Goal: Task Accomplishment & Management: Manage account settings

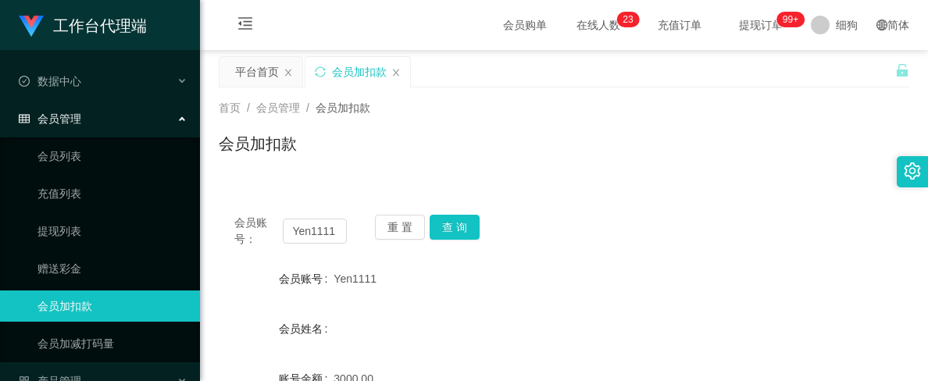
scroll to position [156, 0]
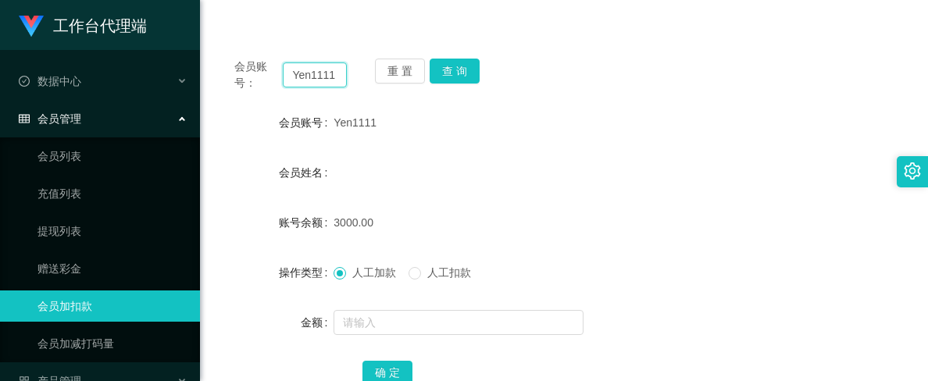
drag, startPoint x: 333, startPoint y: 77, endPoint x: 252, endPoint y: 73, distance: 81.3
click at [252, 73] on div "会员账号： Yen1111" at bounding box center [290, 75] width 113 height 33
paste input "80479584"
type input "80479584"
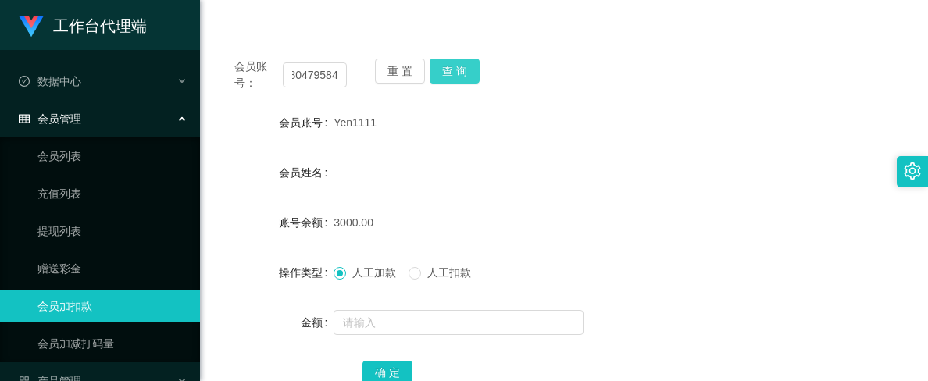
click at [461, 73] on button "查 询" at bounding box center [455, 71] width 50 height 25
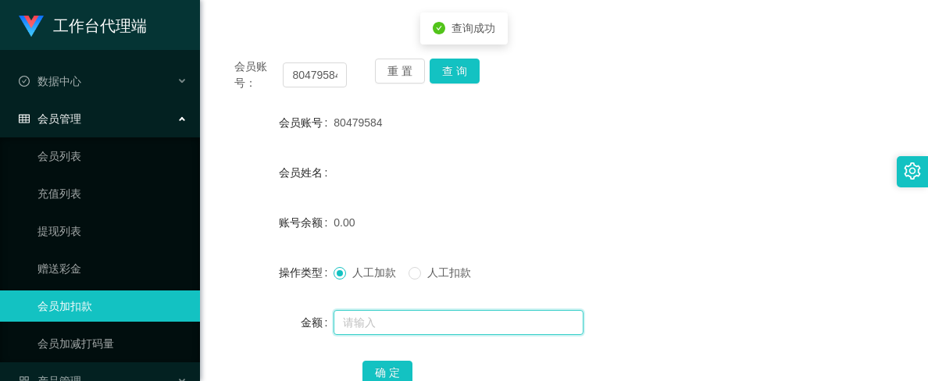
click at [371, 319] on input "text" at bounding box center [459, 322] width 250 height 25
paste input "80479584"
type input "80479584"
drag, startPoint x: 307, startPoint y: 321, endPoint x: 176, endPoint y: 306, distance: 132.2
click at [176, 306] on section "工作台代理端 数据中心 会员管理 会员列表 充值列表 提现列表 赠送彩金 会员加扣款 会员加减打码量 产品管理 平台首页 保存配置 重置配置 整体风格设置 主…" at bounding box center [464, 170] width 928 height 652
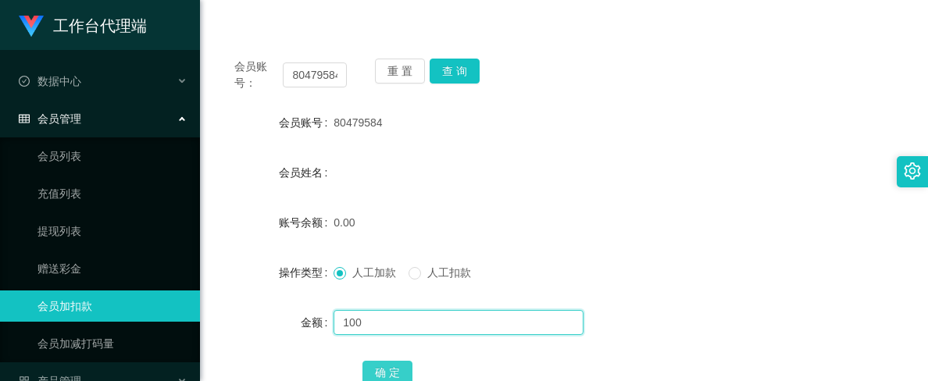
type input "100"
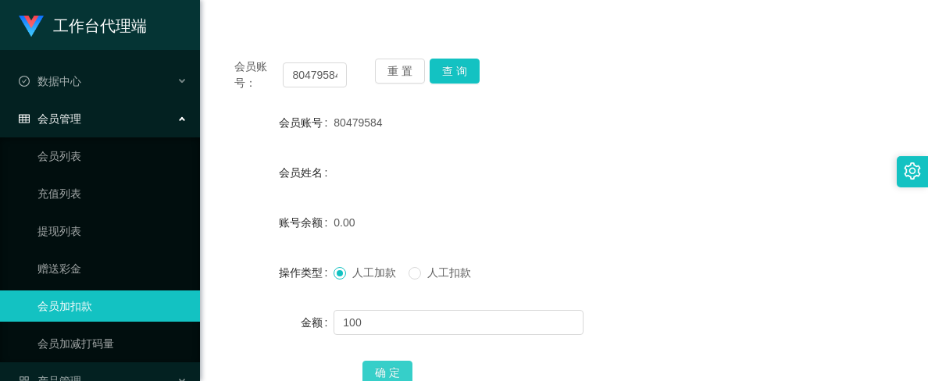
click at [381, 369] on button "确 定" at bounding box center [388, 373] width 50 height 25
drag, startPoint x: 293, startPoint y: 77, endPoint x: 388, endPoint y: 80, distance: 95.4
click at [388, 80] on div "会员账号： 80479584 重 置 查 询" at bounding box center [564, 75] width 691 height 33
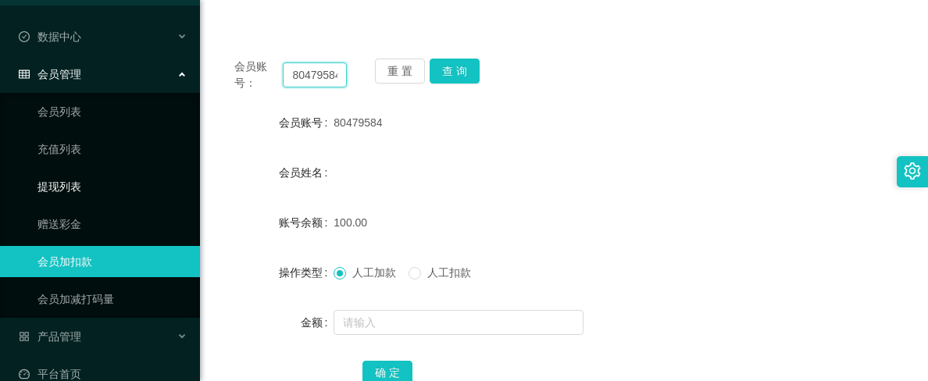
scroll to position [69, 0]
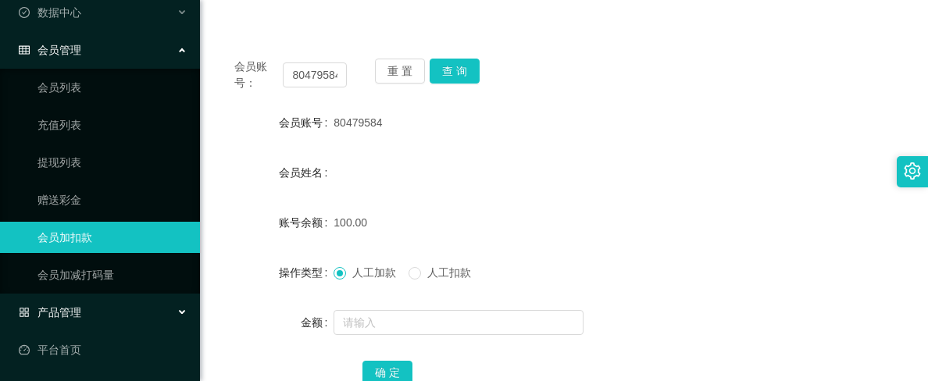
click at [91, 301] on div "产品管理" at bounding box center [100, 312] width 200 height 31
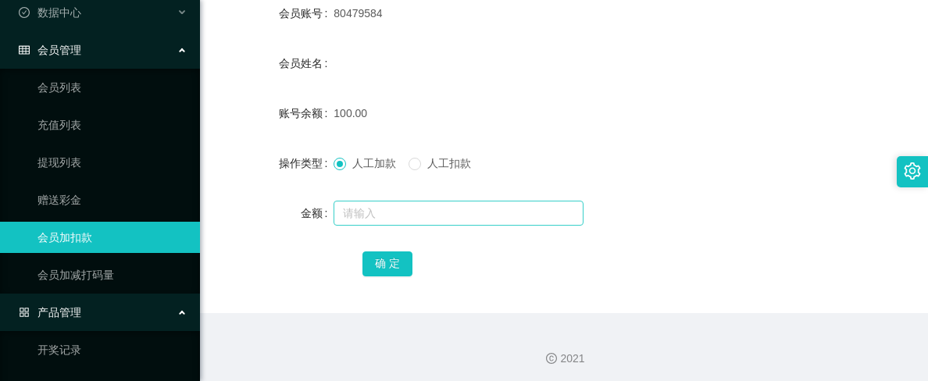
scroll to position [270, 0]
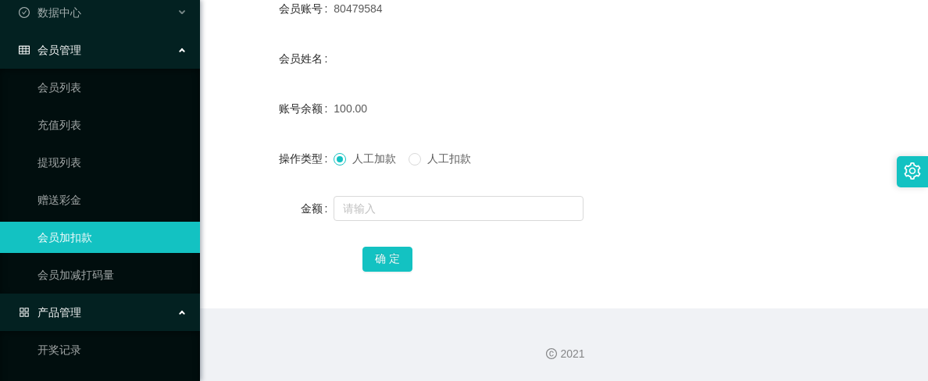
click at [94, 313] on div "产品管理" at bounding box center [100, 312] width 200 height 31
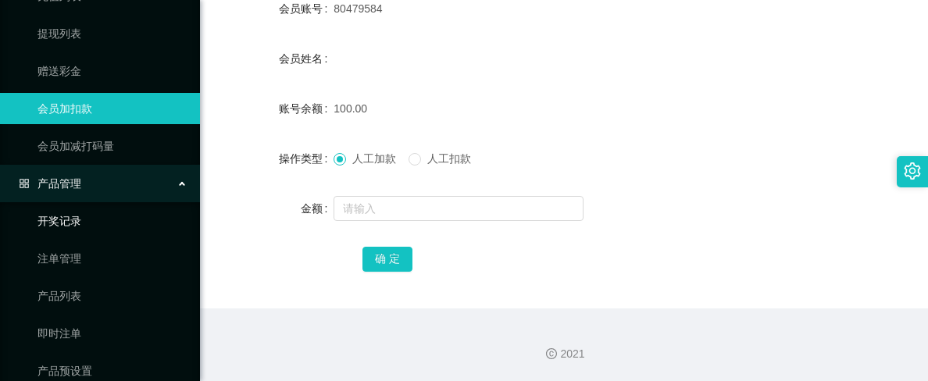
scroll to position [225, 0]
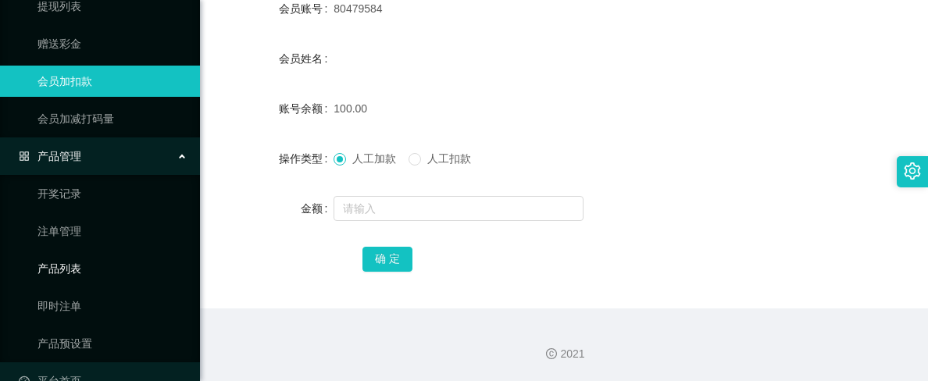
click at [99, 270] on link "产品列表" at bounding box center [113, 268] width 150 height 31
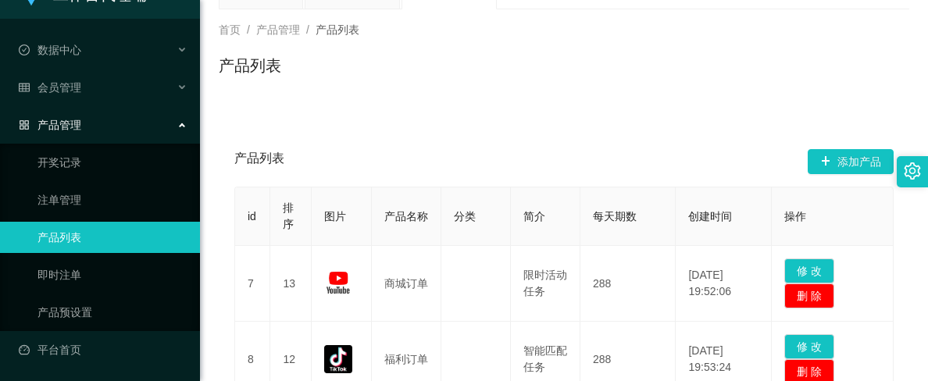
scroll to position [156, 0]
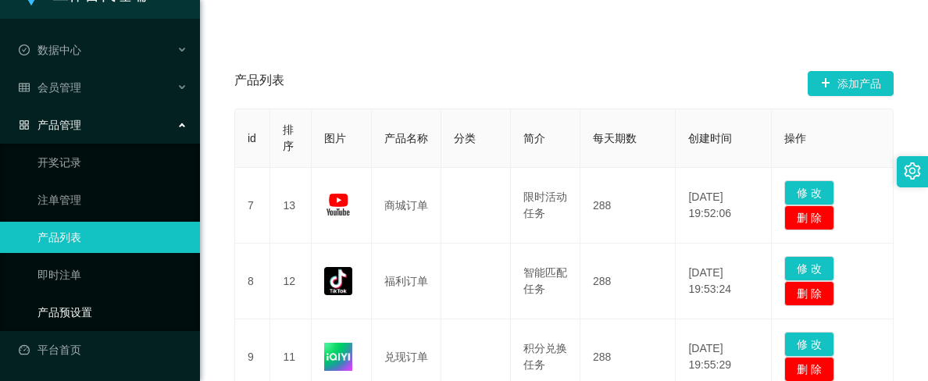
click at [84, 306] on link "产品预设置" at bounding box center [113, 312] width 150 height 31
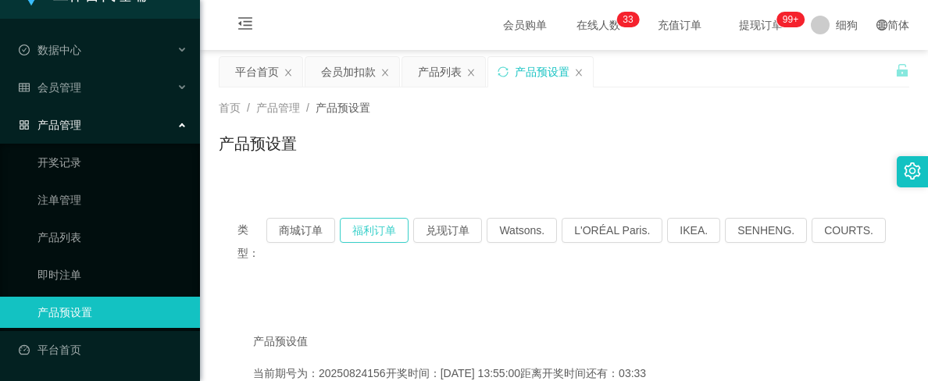
click at [379, 234] on button "福利订单" at bounding box center [374, 230] width 69 height 25
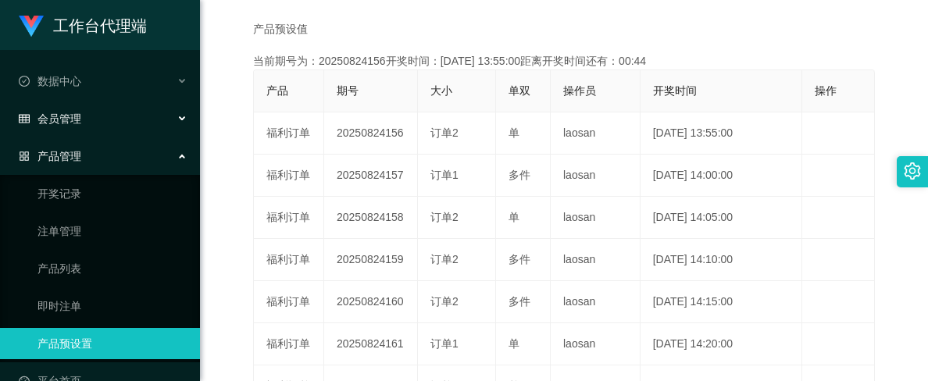
click at [93, 113] on div "会员管理" at bounding box center [100, 118] width 200 height 31
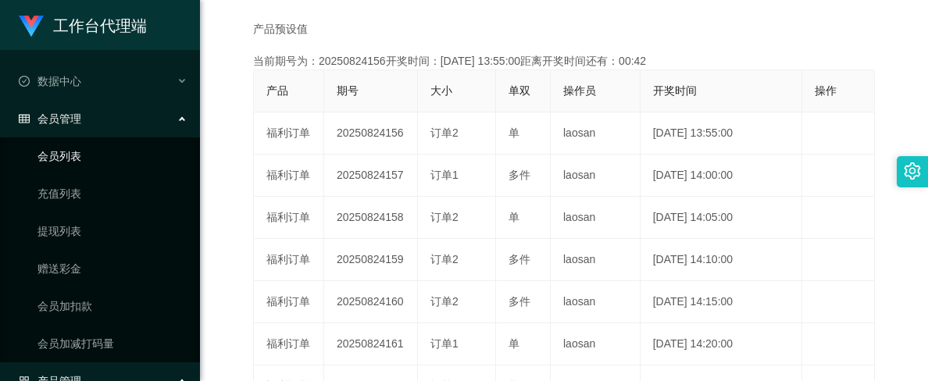
click at [93, 149] on link "会员列表" at bounding box center [113, 156] width 150 height 31
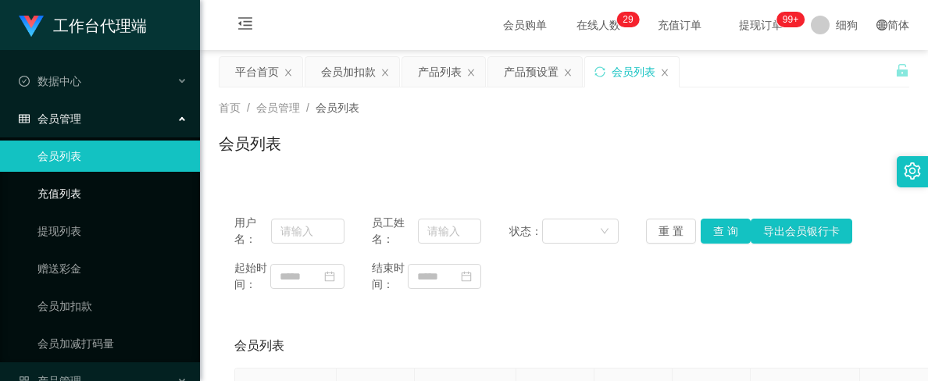
click at [80, 185] on link "充值列表" at bounding box center [113, 193] width 150 height 31
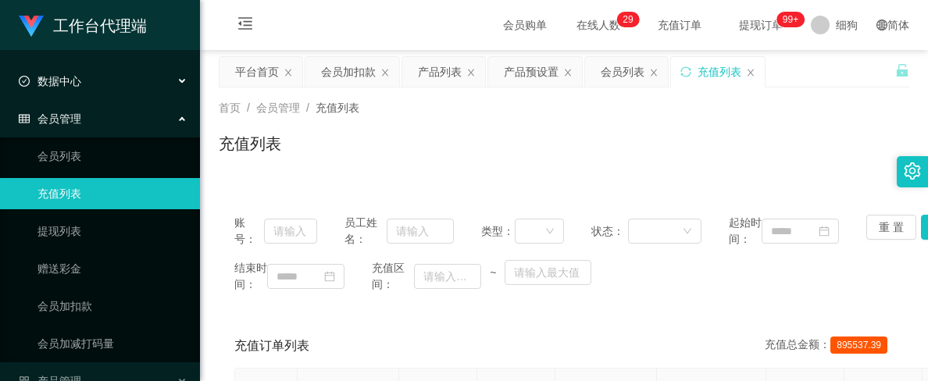
click at [98, 84] on div "数据中心" at bounding box center [100, 81] width 200 height 31
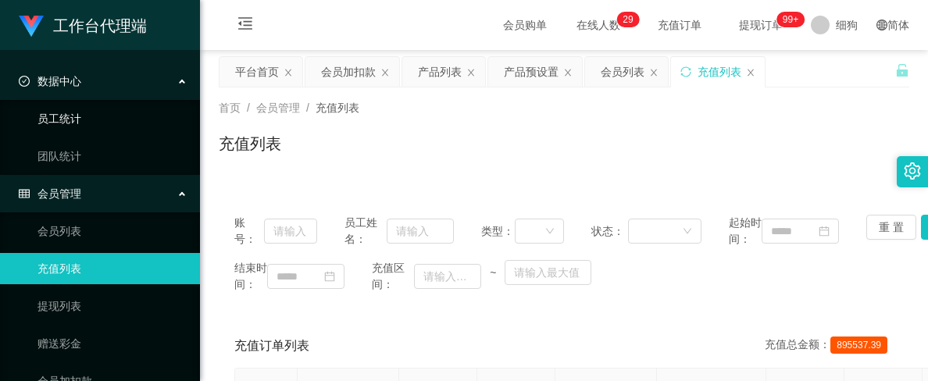
click at [106, 115] on link "员工统计" at bounding box center [113, 118] width 150 height 31
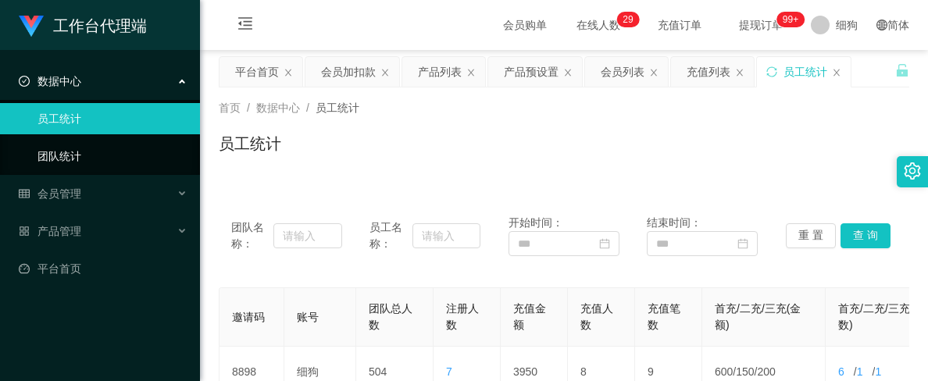
click at [77, 157] on link "团队统计" at bounding box center [113, 156] width 150 height 31
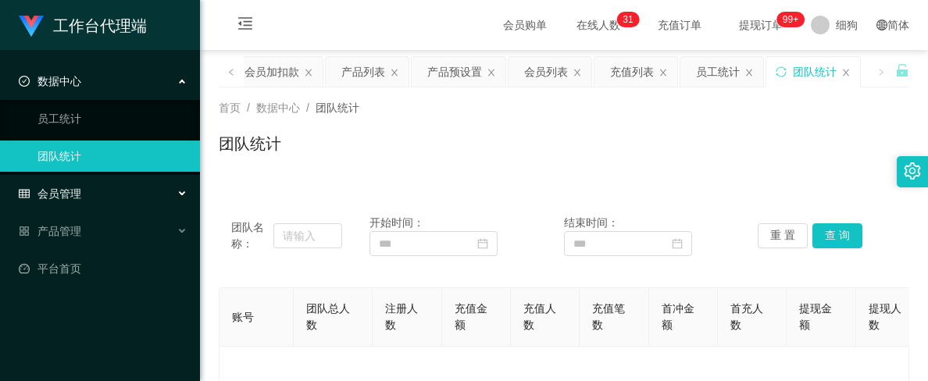
click at [84, 192] on div "会员管理" at bounding box center [100, 193] width 200 height 31
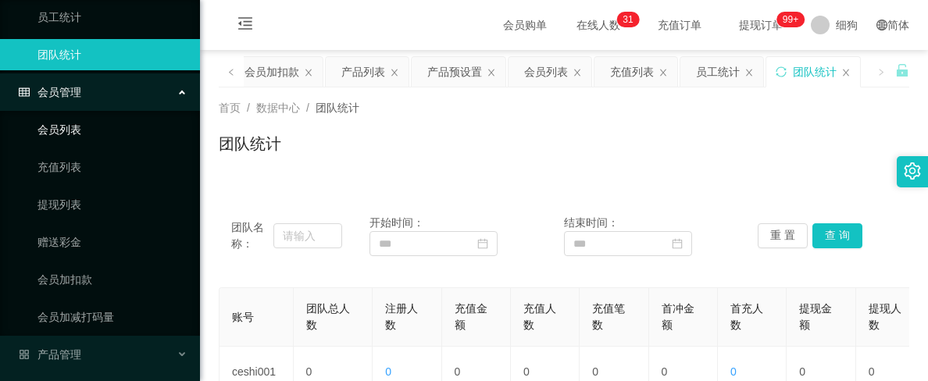
scroll to position [144, 0]
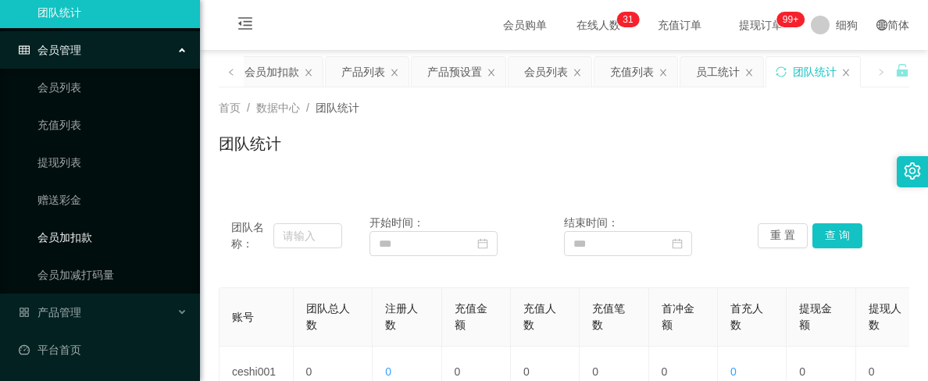
click at [93, 230] on link "会员加扣款" at bounding box center [113, 237] width 150 height 31
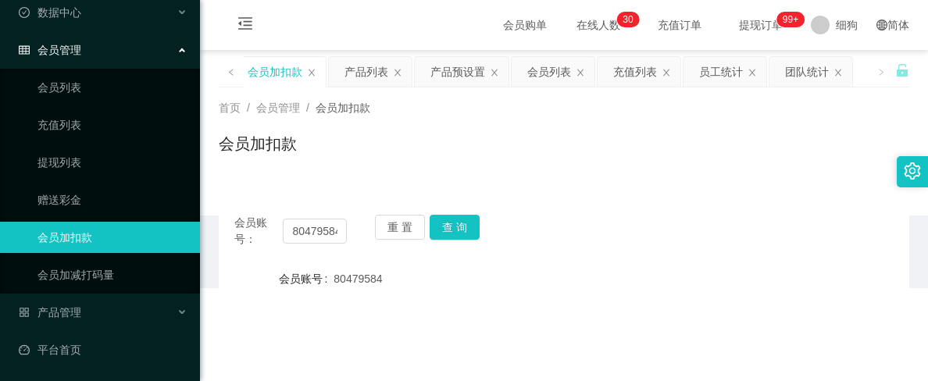
scroll to position [69, 0]
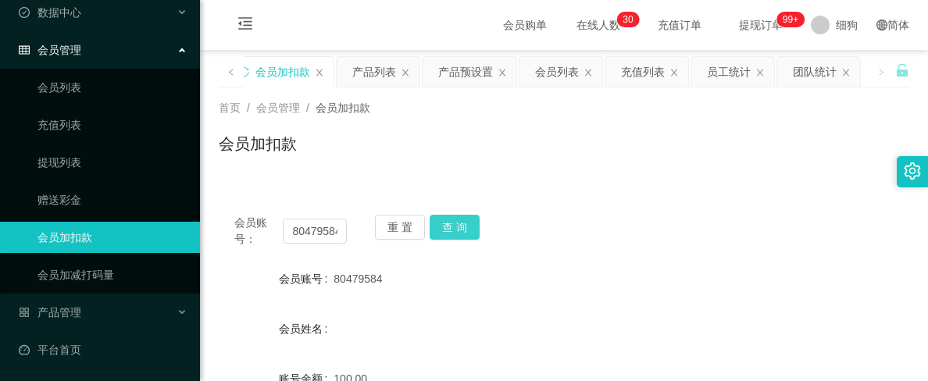
click at [452, 228] on button "查 询" at bounding box center [455, 227] width 50 height 25
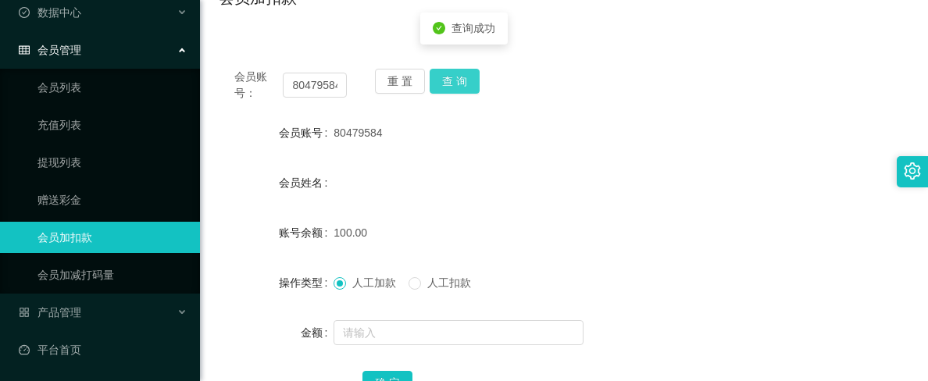
scroll to position [156, 0]
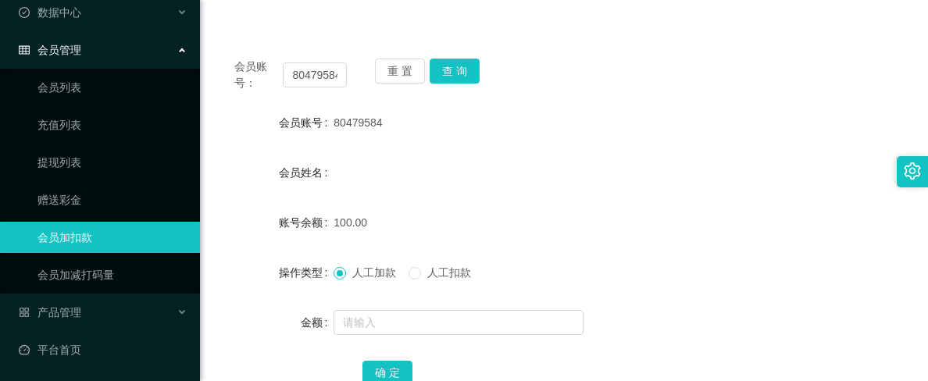
click at [763, 136] on div "会员账号 80479584" at bounding box center [564, 122] width 691 height 31
drag, startPoint x: 638, startPoint y: 195, endPoint x: 631, endPoint y: 191, distance: 8.5
click at [638, 195] on form "会员账号 80479584 会员姓名 账号余额 100.00 操作类型 人工加款 人工扣款 金额 确 定" at bounding box center [564, 247] width 691 height 281
click at [80, 341] on link "平台首页" at bounding box center [103, 349] width 169 height 31
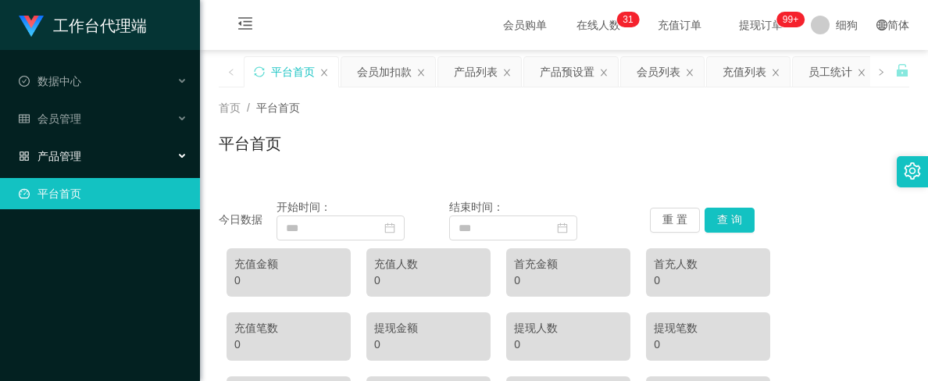
click at [89, 152] on div "产品管理" at bounding box center [100, 156] width 200 height 31
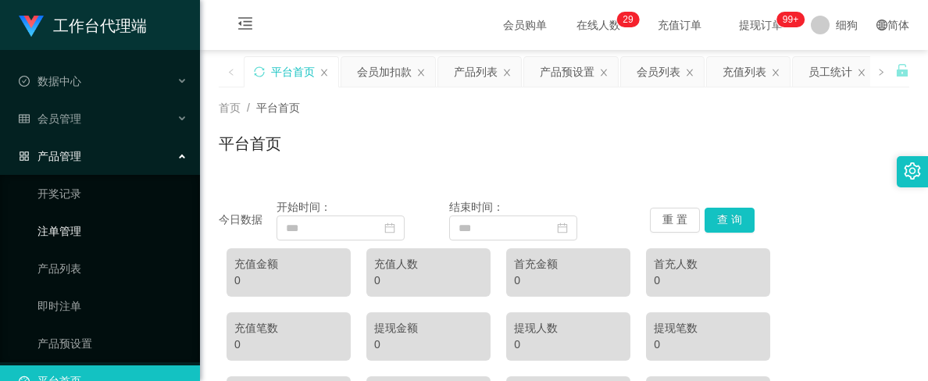
scroll to position [31, 0]
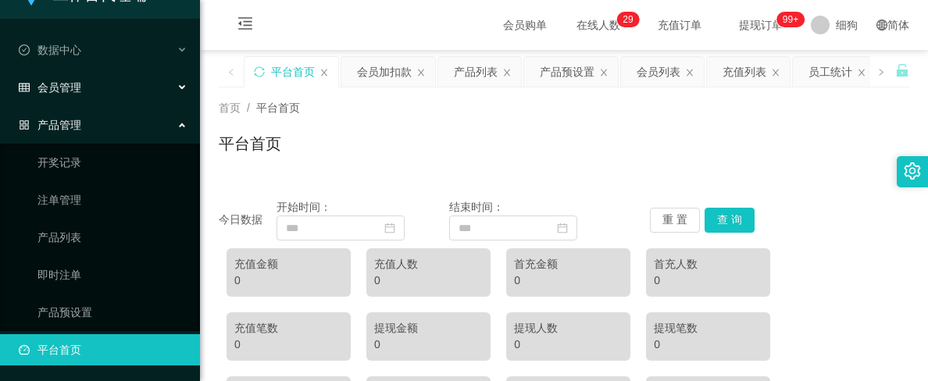
click at [80, 86] on span "会员管理" at bounding box center [50, 87] width 63 height 13
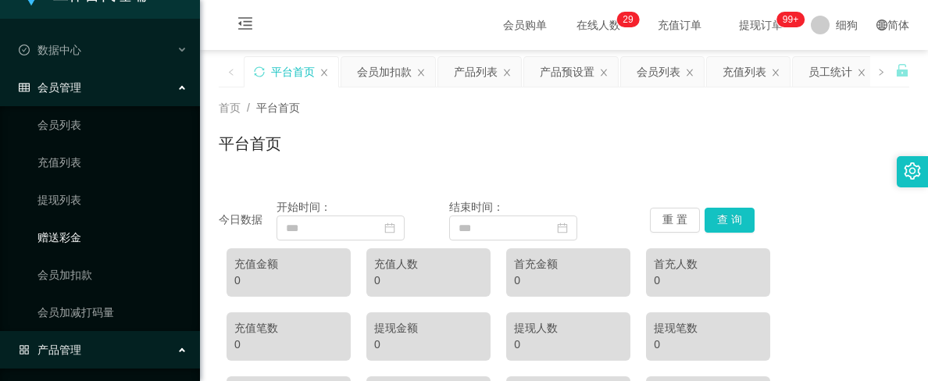
click at [91, 233] on link "赠送彩金" at bounding box center [113, 237] width 150 height 31
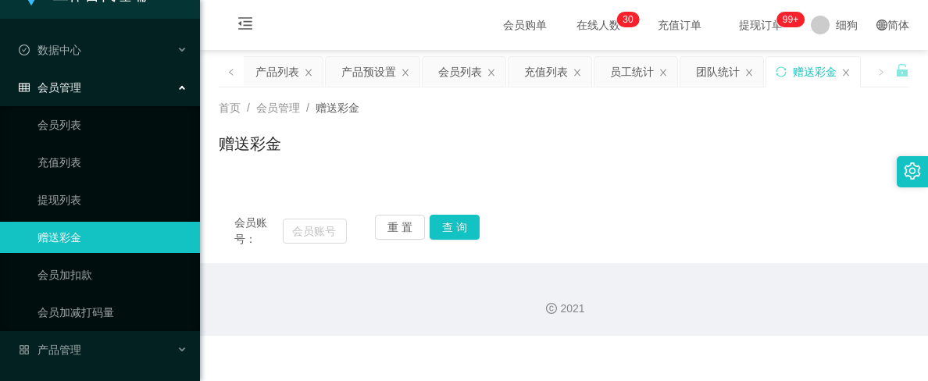
click at [60, 89] on span "会员管理" at bounding box center [50, 87] width 63 height 13
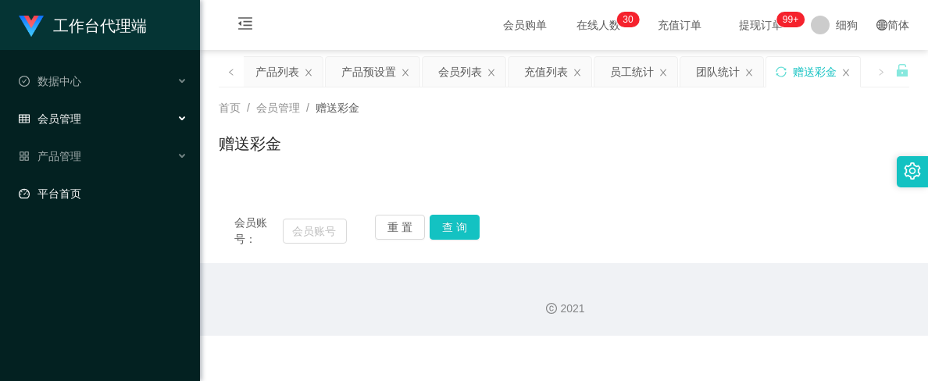
click at [76, 192] on link "平台首页" at bounding box center [103, 193] width 169 height 31
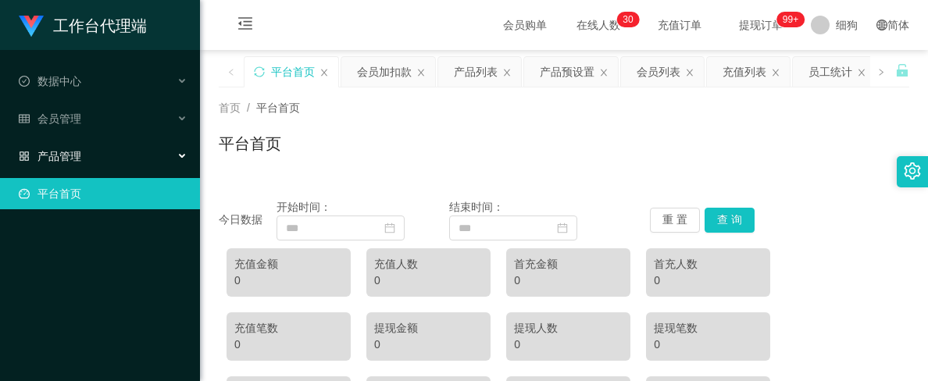
click at [91, 160] on div "产品管理" at bounding box center [100, 156] width 200 height 31
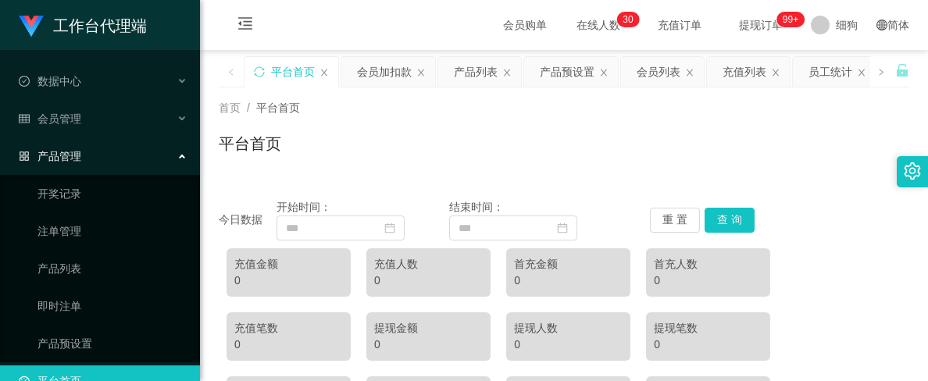
scroll to position [31, 0]
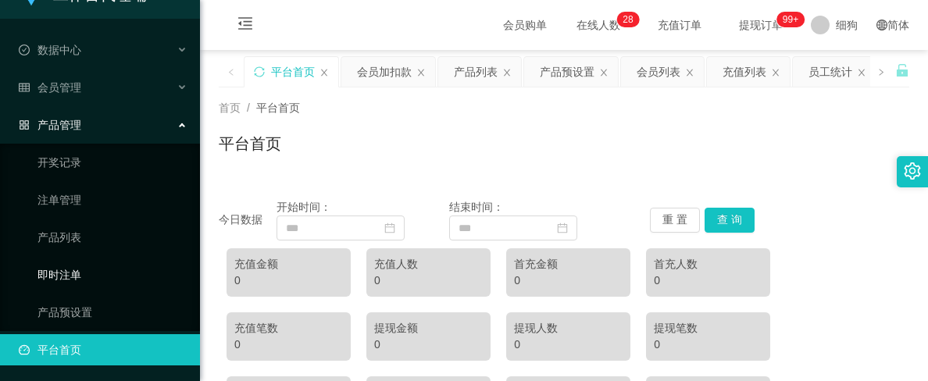
click at [93, 271] on link "即时注单" at bounding box center [113, 274] width 150 height 31
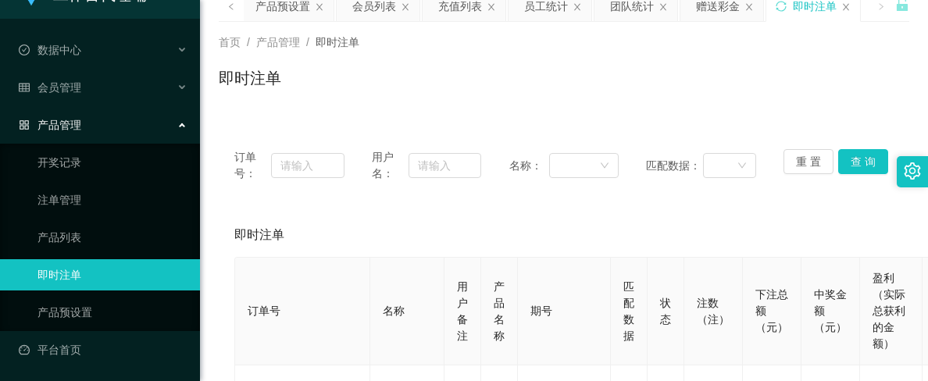
scroll to position [156, 0]
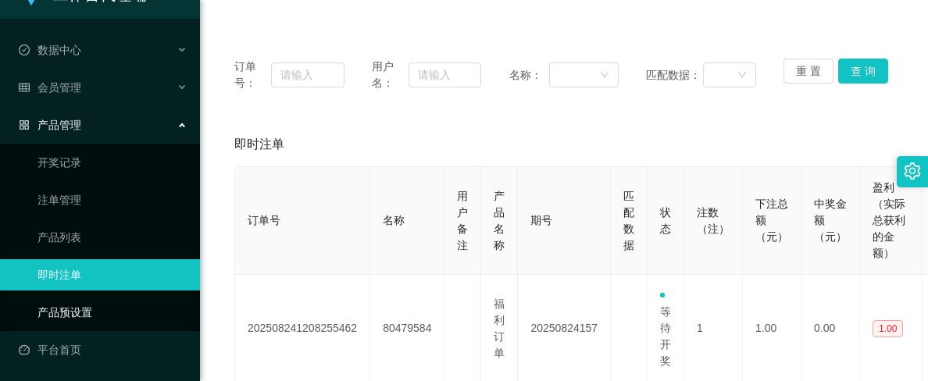
click at [90, 309] on link "产品预设置" at bounding box center [113, 312] width 150 height 31
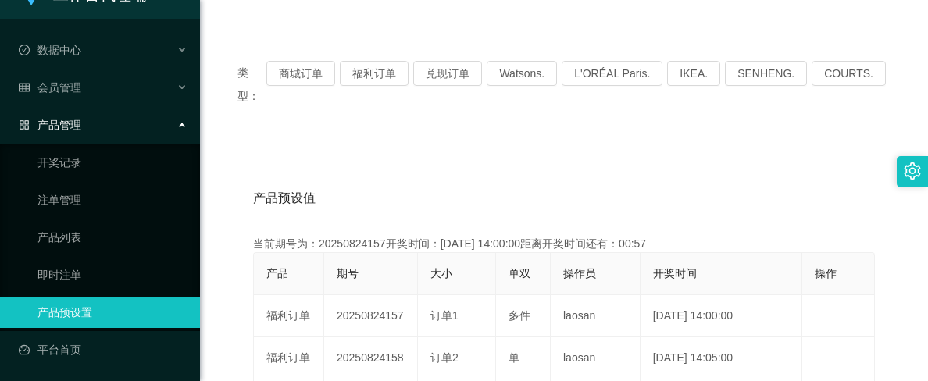
scroll to position [234, 0]
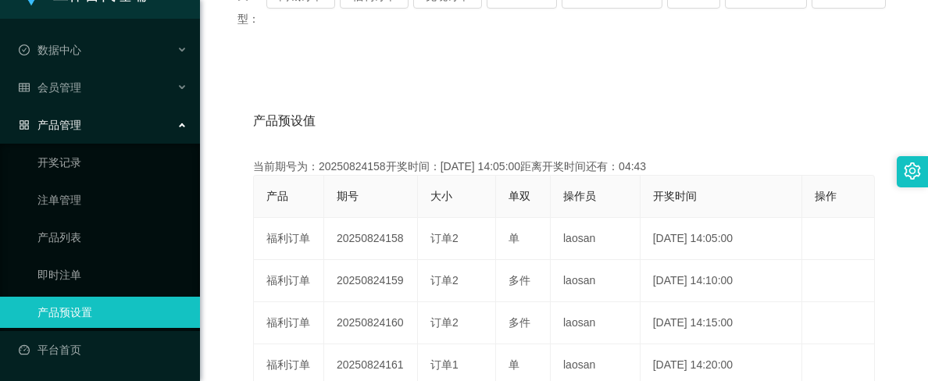
click at [86, 311] on link "产品预设置" at bounding box center [113, 312] width 150 height 31
click at [91, 284] on link "即时注单" at bounding box center [113, 274] width 150 height 31
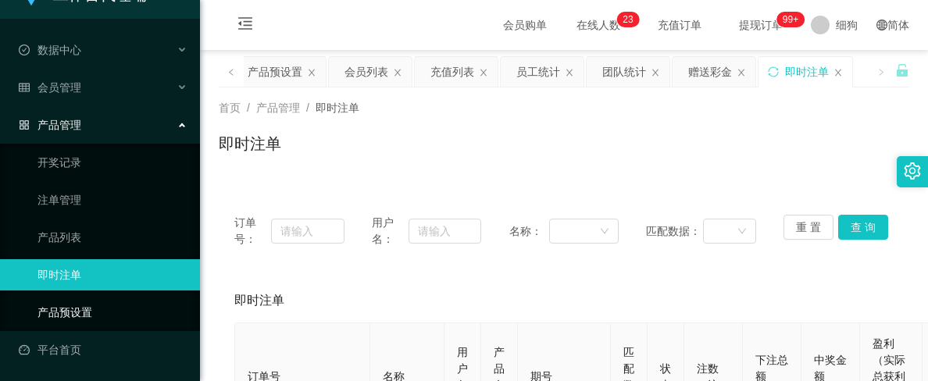
click at [88, 306] on link "产品预设置" at bounding box center [113, 312] width 150 height 31
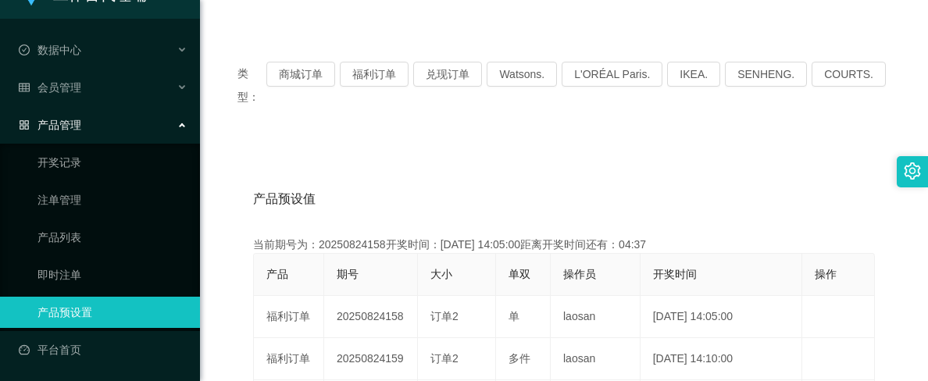
scroll to position [234, 0]
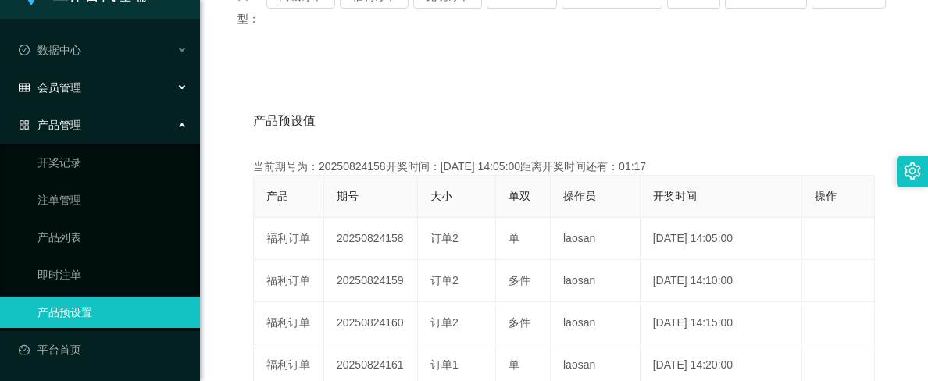
click at [91, 94] on div "会员管理" at bounding box center [100, 87] width 200 height 31
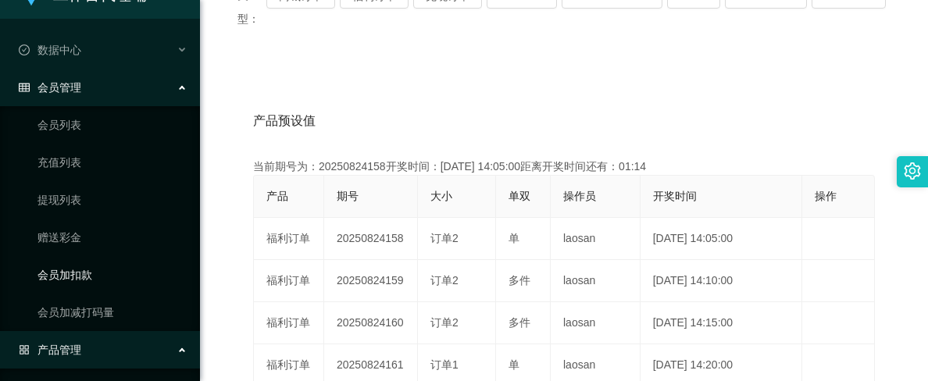
drag, startPoint x: 98, startPoint y: 268, endPoint x: 157, endPoint y: 263, distance: 58.9
click at [98, 269] on link "会员加扣款" at bounding box center [113, 274] width 150 height 31
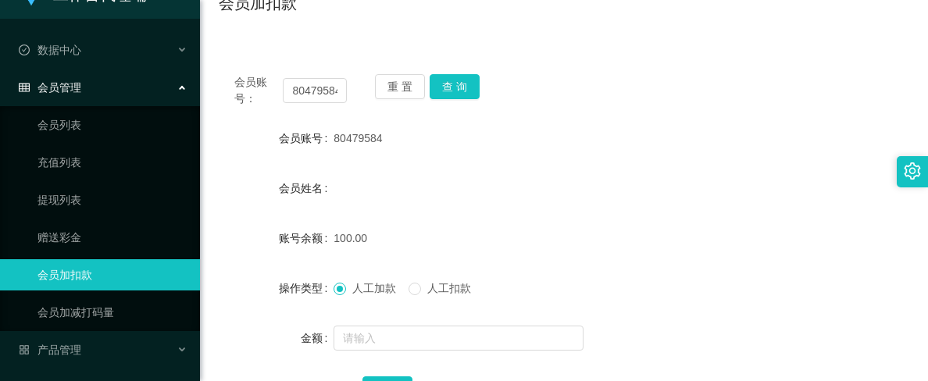
scroll to position [156, 0]
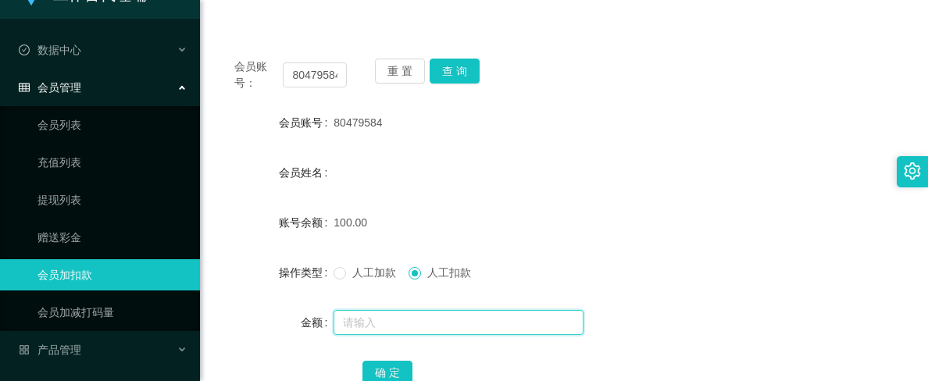
click at [381, 322] on input "text" at bounding box center [459, 322] width 250 height 25
type input "50"
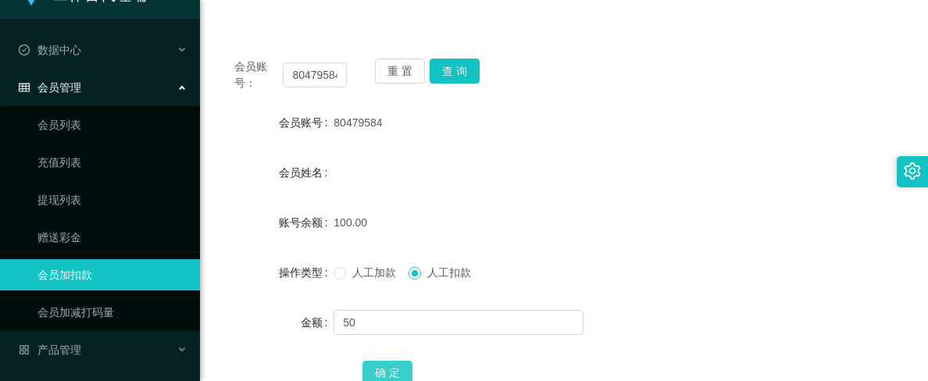
click at [377, 367] on button "确 定" at bounding box center [388, 373] width 50 height 25
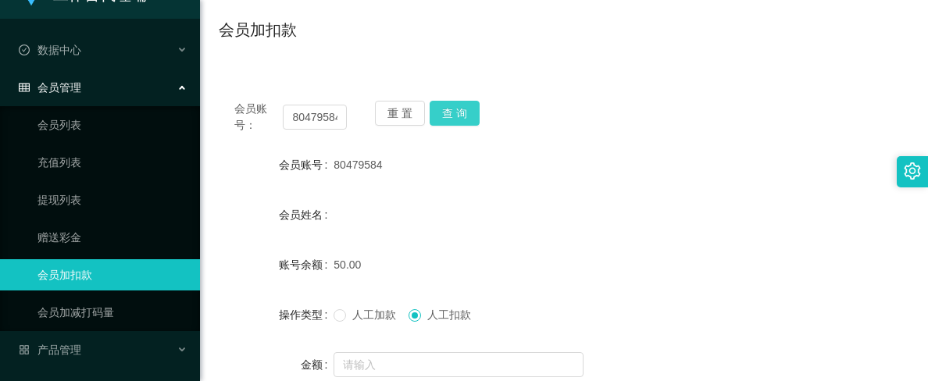
click at [448, 120] on button "查 询" at bounding box center [455, 113] width 50 height 25
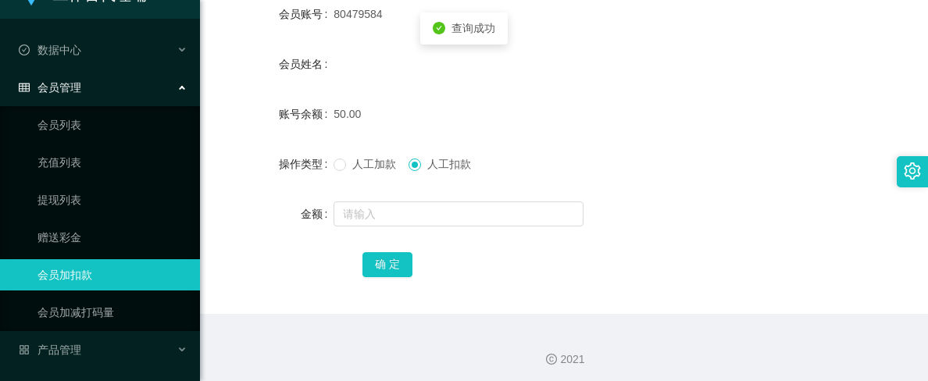
scroll to position [270, 0]
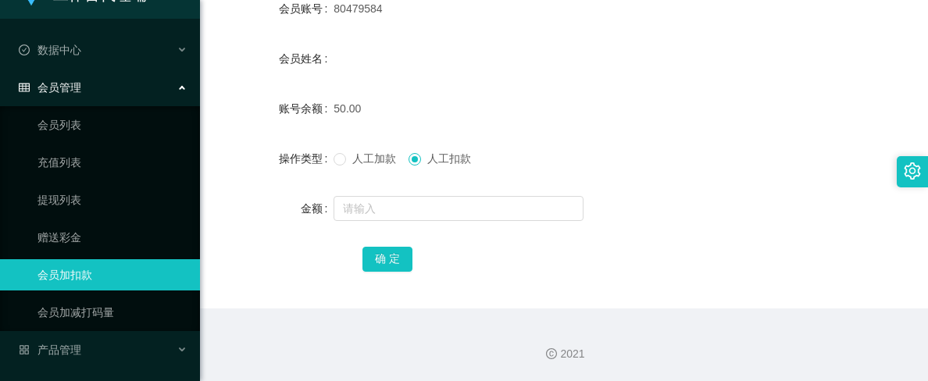
click at [685, 173] on div "人工加款 人工扣款" at bounding box center [535, 158] width 403 height 31
click at [584, 170] on div "人工加款 人工扣款" at bounding box center [535, 158] width 403 height 31
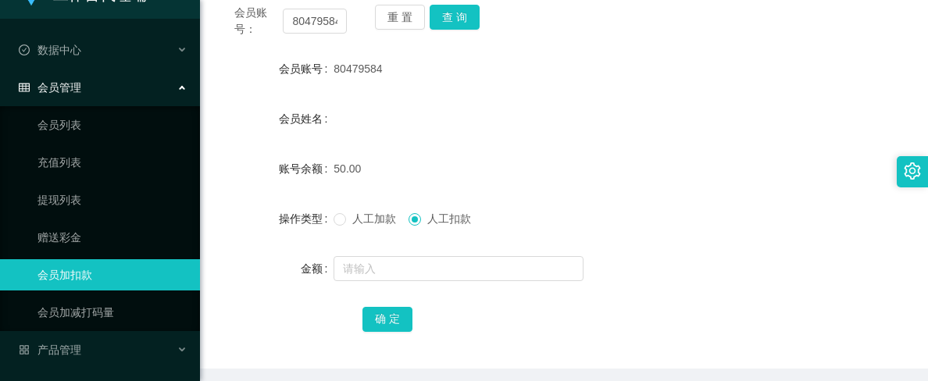
scroll to position [114, 0]
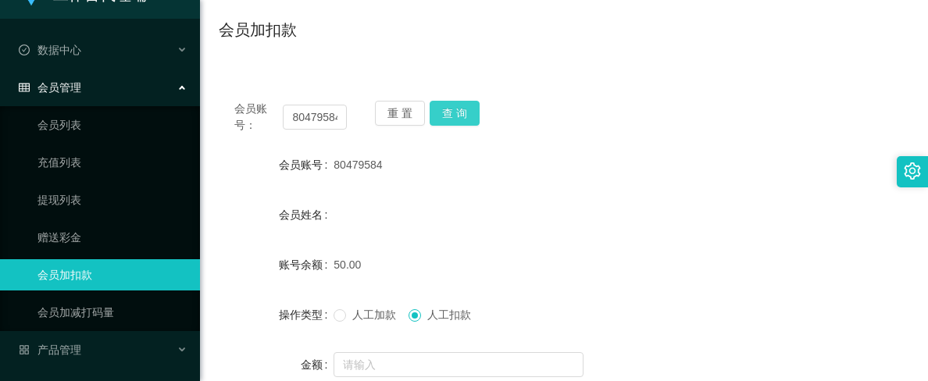
click at [441, 109] on button "查 询" at bounding box center [455, 113] width 50 height 25
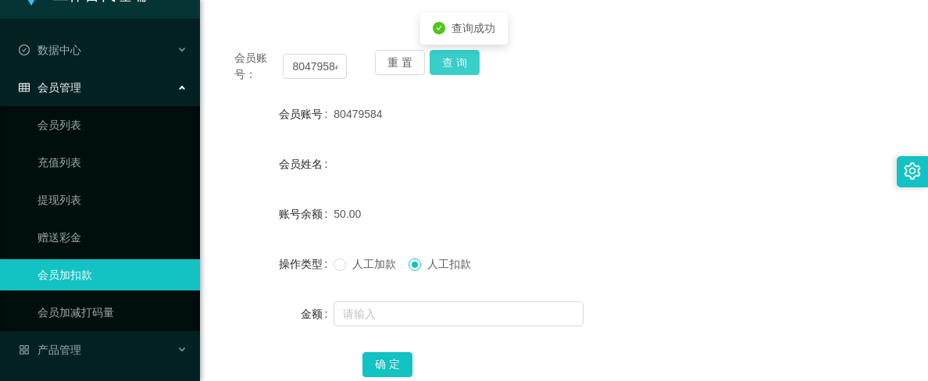
scroll to position [192, 0]
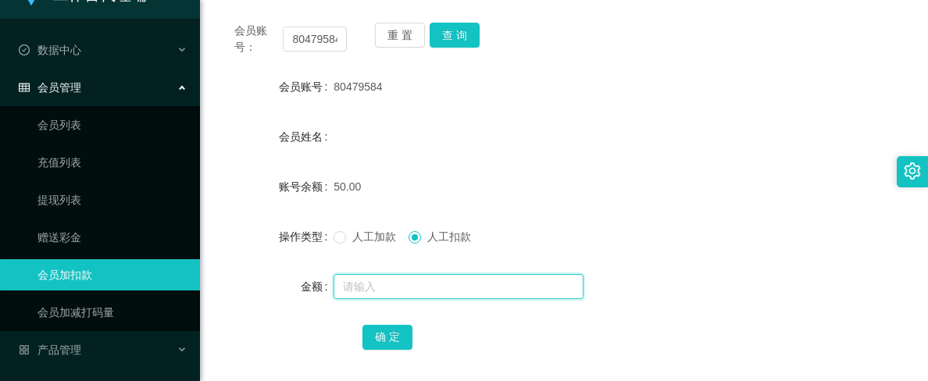
click at [376, 287] on input "text" at bounding box center [459, 286] width 250 height 25
type input "100"
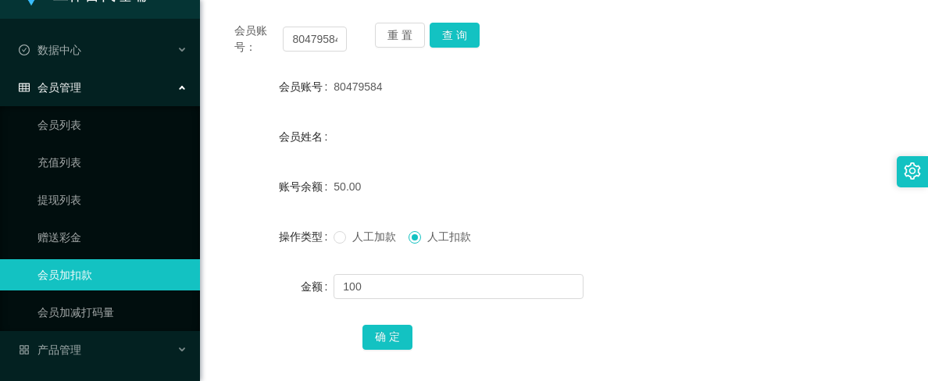
click at [329, 241] on label "操作类型" at bounding box center [306, 236] width 55 height 13
click at [372, 334] on button "确 定" at bounding box center [388, 337] width 50 height 25
click at [685, 193] on div "150.00" at bounding box center [535, 186] width 403 height 31
